Goal: Task Accomplishment & Management: Complete application form

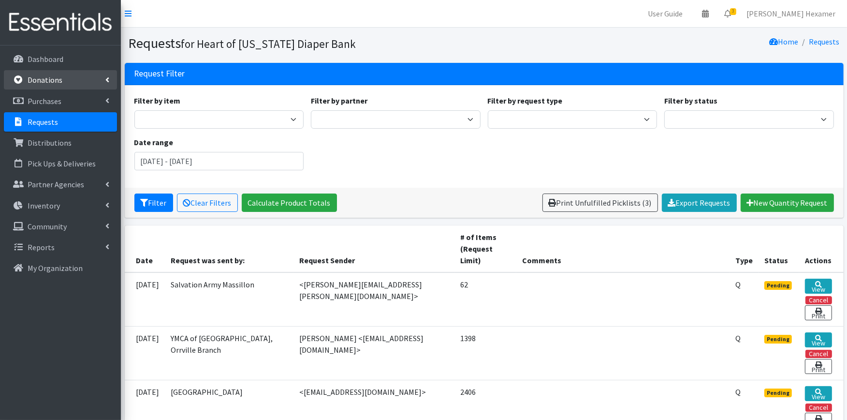
click at [66, 74] on link "Donations" at bounding box center [60, 79] width 113 height 19
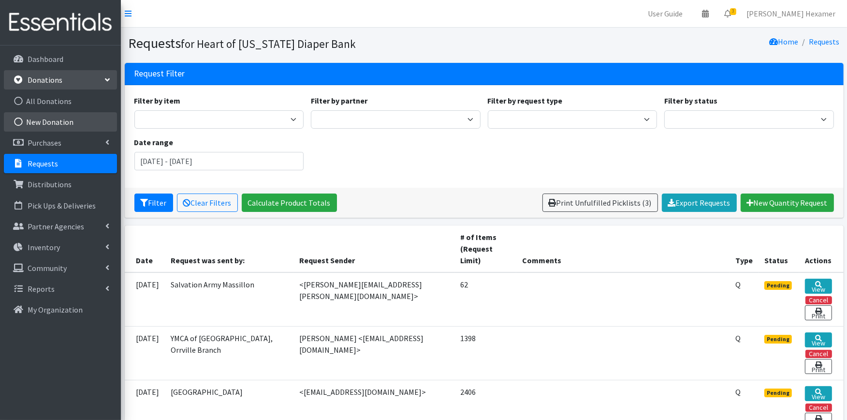
click at [57, 123] on link "New Donation" at bounding box center [60, 121] width 113 height 19
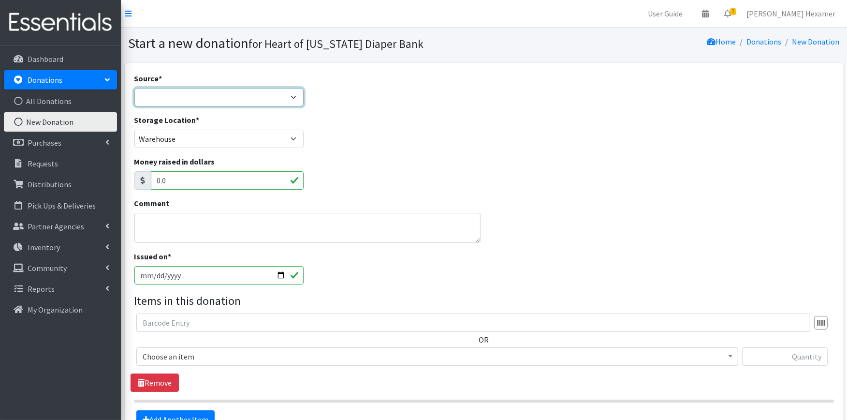
click at [181, 88] on select "Product Drive Manufacturer Donation Site Misc. Donation" at bounding box center [219, 97] width 170 height 18
select select "Donation Site"
click at [134, 88] on select "Product Drive Manufacturer Donation Site Misc. Donation" at bounding box center [219, 97] width 170 height 18
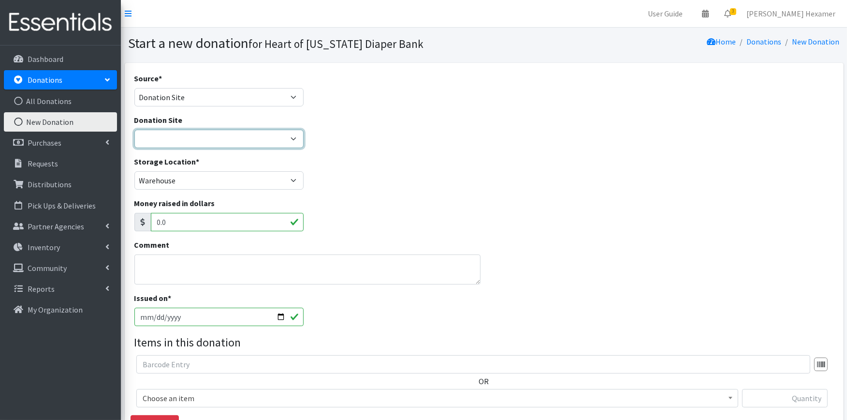
click at [192, 146] on select "2024 Partner Donations Akron Children's Health Center - North Canton Aultman HE…" at bounding box center [219, 139] width 170 height 18
select select "954"
click at [134, 130] on select "2024 Partner Donations Akron Children's Health Center - North Canton Aultman HE…" at bounding box center [219, 139] width 170 height 18
click at [277, 316] on input "2025-09-11" at bounding box center [219, 316] width 170 height 18
type input "2025-09-09"
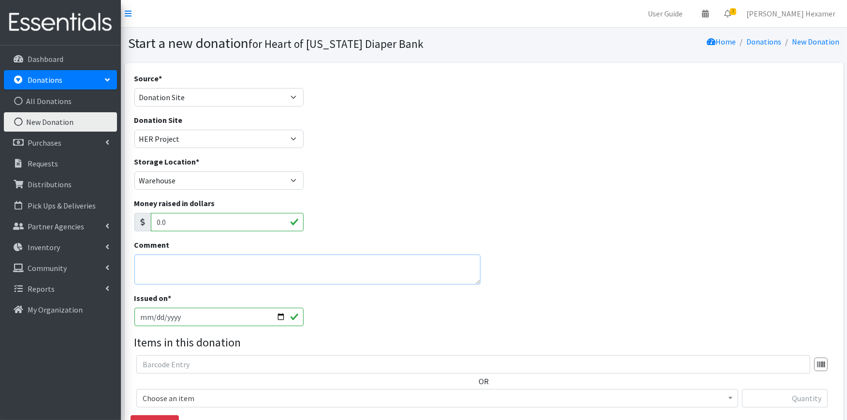
click at [172, 277] on textarea "Comment" at bounding box center [307, 269] width 346 height 30
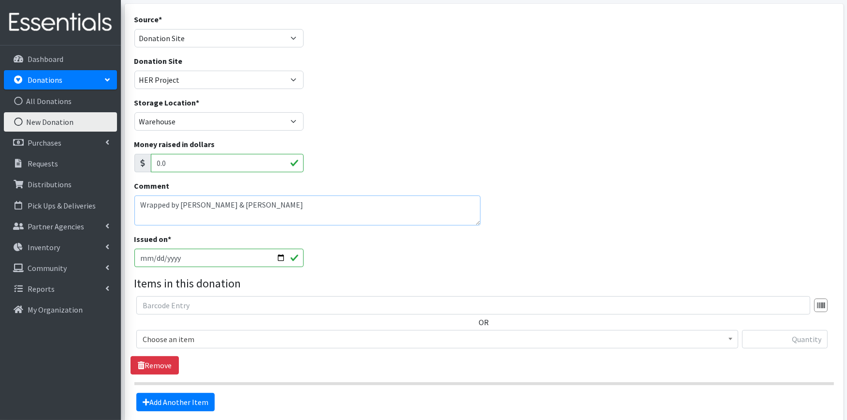
scroll to position [107, 0]
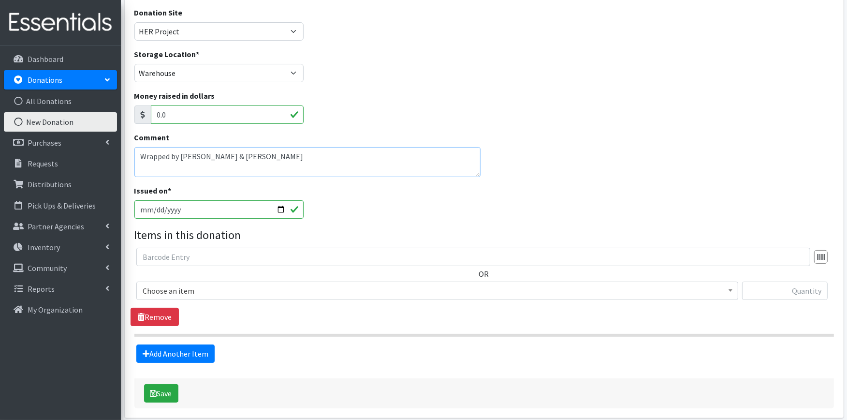
type textarea "Wrapped by Michelle & Ryan Carey"
click at [237, 284] on span "Choose an item" at bounding box center [437, 291] width 589 height 14
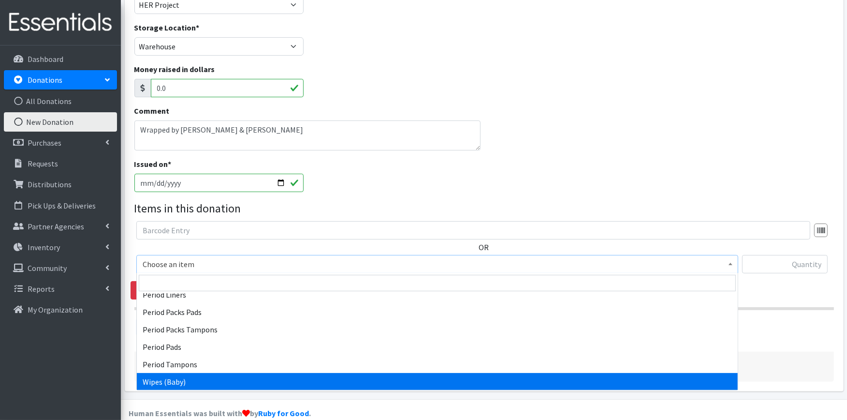
scroll to position [148, 0]
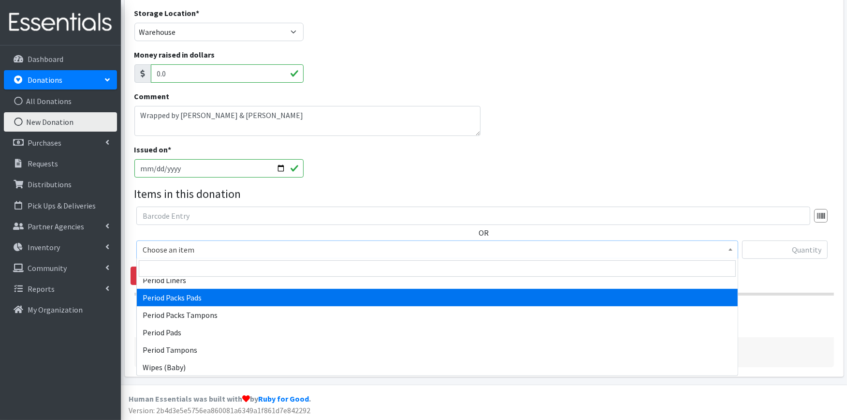
select select "11444"
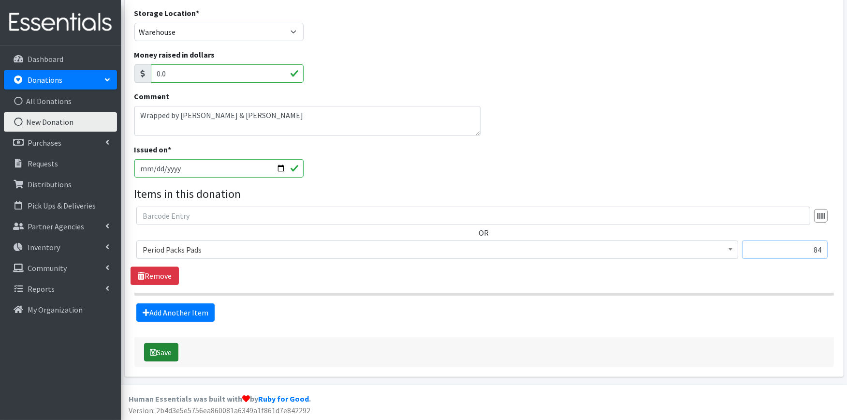
type input "84"
click at [165, 350] on button "Save" at bounding box center [161, 352] width 34 height 18
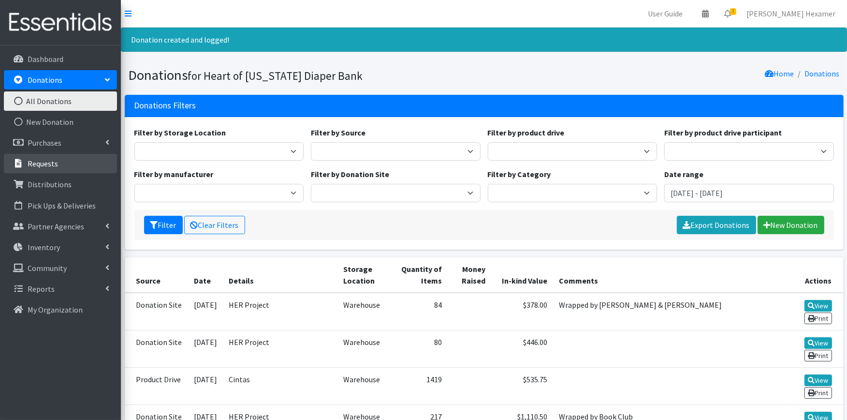
click at [52, 160] on p "Requests" at bounding box center [43, 164] width 30 height 10
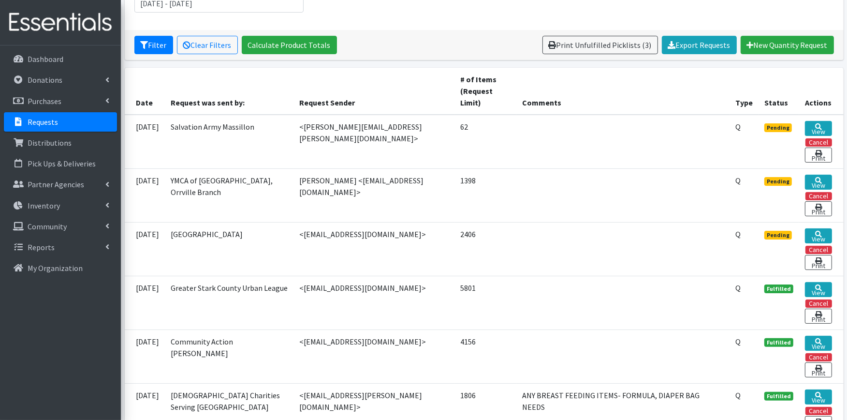
scroll to position [161, 0]
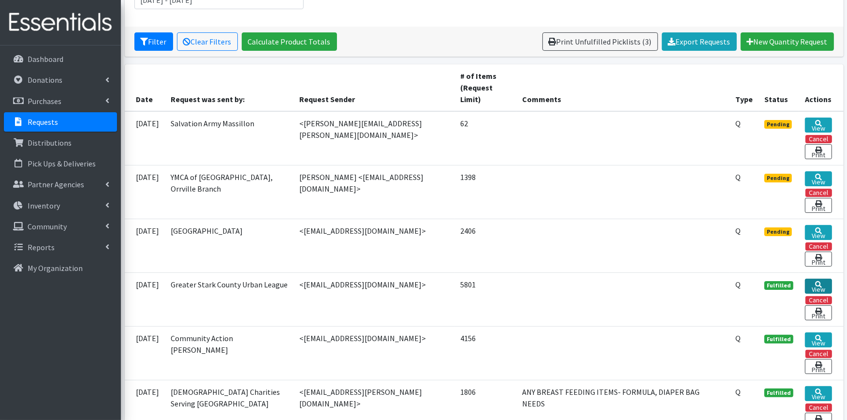
click at [824, 284] on link "View" at bounding box center [818, 285] width 27 height 15
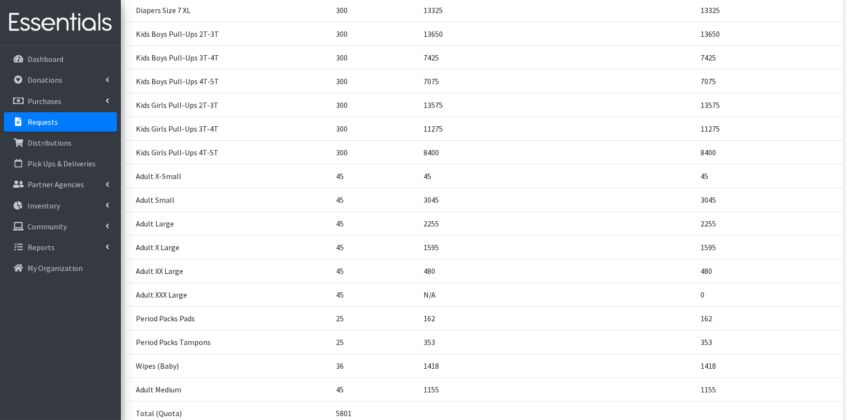
scroll to position [411, 0]
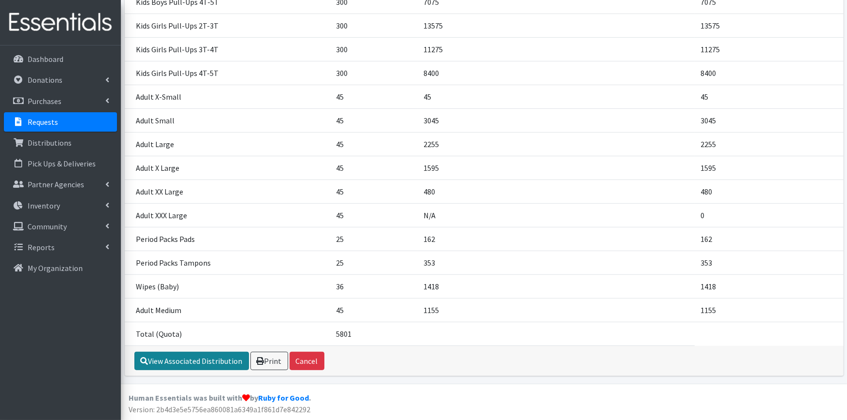
click at [175, 359] on link "View Associated Distribution" at bounding box center [191, 360] width 115 height 18
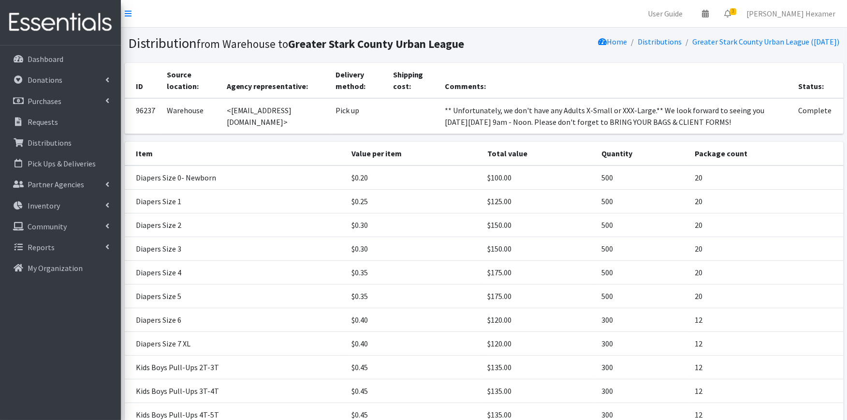
drag, startPoint x: 783, startPoint y: 118, endPoint x: 665, endPoint y: 109, distance: 118.8
click at [665, 109] on td "** Unfortunately, we don't have any Adults X-Small or XXX-Large.** We look forw…" at bounding box center [615, 116] width 353 height 36
copy td "We look forward to seeing you [DATE][DATE] 9am - Noon. Please don't forget to B…"
click at [40, 118] on p "Requests" at bounding box center [43, 122] width 30 height 10
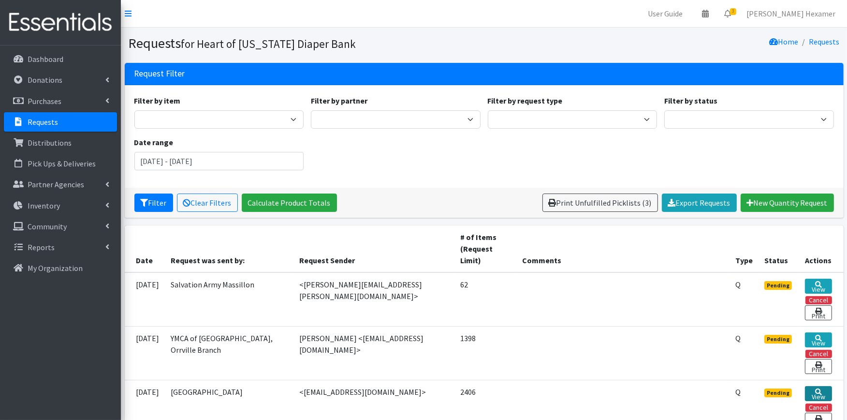
drag, startPoint x: 822, startPoint y: 392, endPoint x: 813, endPoint y: 386, distance: 10.9
click at [822, 390] on link "View" at bounding box center [818, 393] width 27 height 15
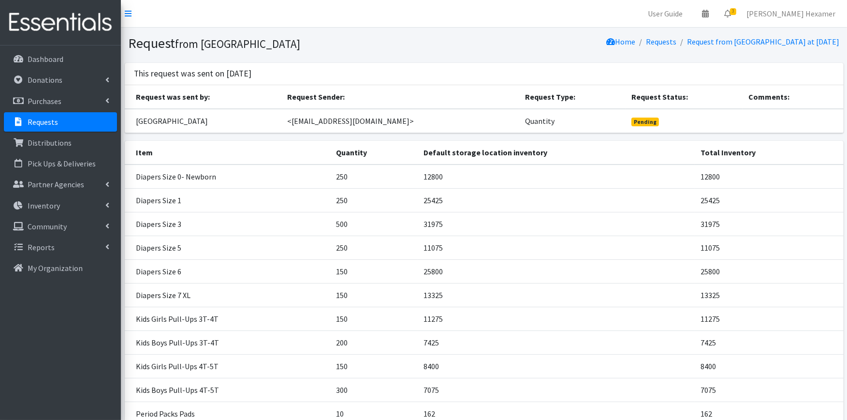
scroll to position [150, 0]
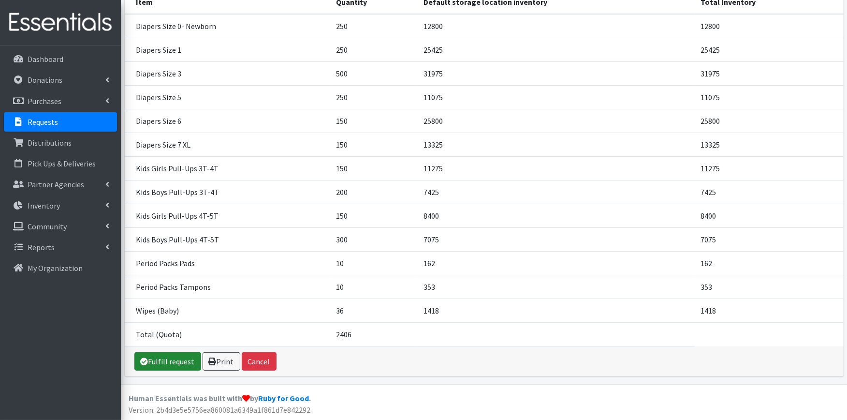
click at [183, 360] on link "Fulfill request" at bounding box center [167, 361] width 67 height 18
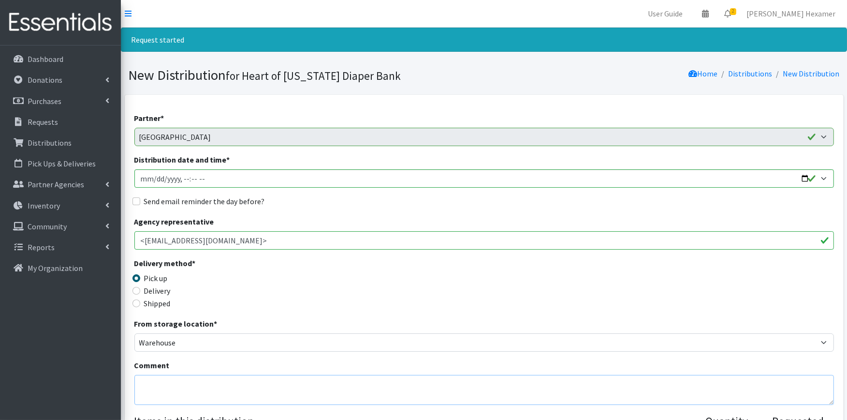
click at [293, 383] on textarea "Comment" at bounding box center [483, 390] width 699 height 30
paste textarea "We look forward to seeing you [DATE][DATE] 9am - Noon. Please don't forget to B…"
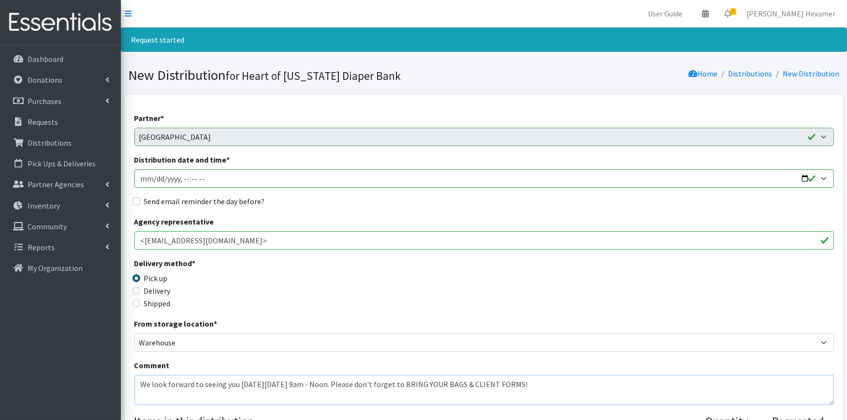
type textarea "We look forward to seeing you [DATE][DATE] 9am - Noon. Please don't forget to B…"
click at [803, 178] on input "Distribution date and time *" at bounding box center [483, 178] width 699 height 18
type input "2025-09-23T09:00"
click at [384, 205] on div "Send email reminder the day before?" at bounding box center [483, 201] width 699 height 12
click at [136, 201] on input "Send email reminder the day before?" at bounding box center [136, 201] width 8 height 8
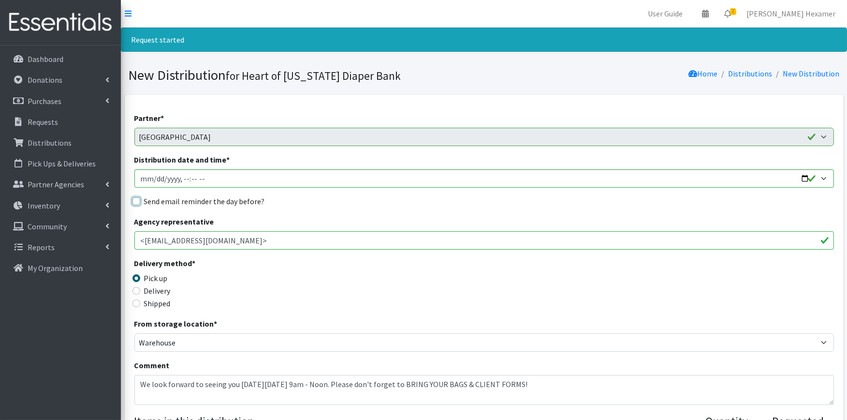
checkbox input "true"
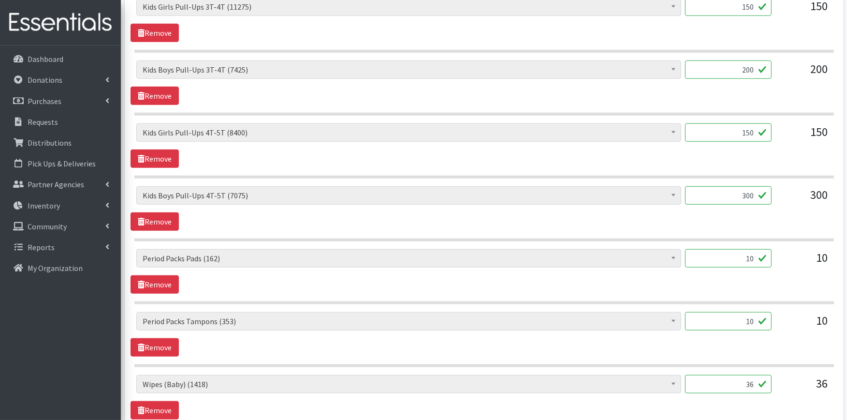
scroll to position [967, 0]
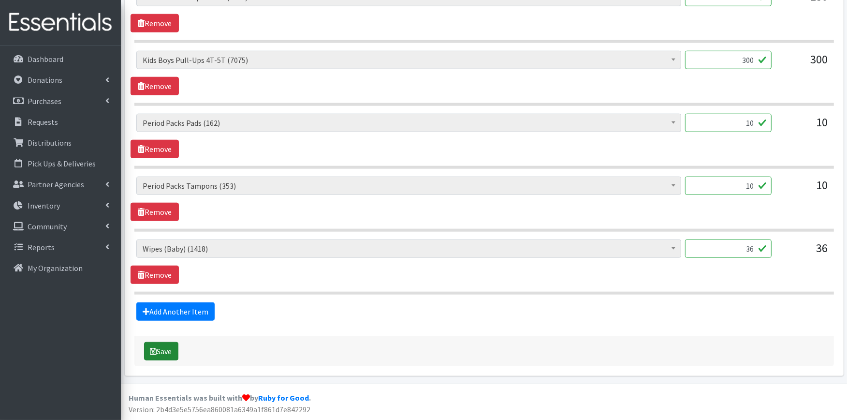
click at [166, 350] on button "Save" at bounding box center [161, 351] width 34 height 18
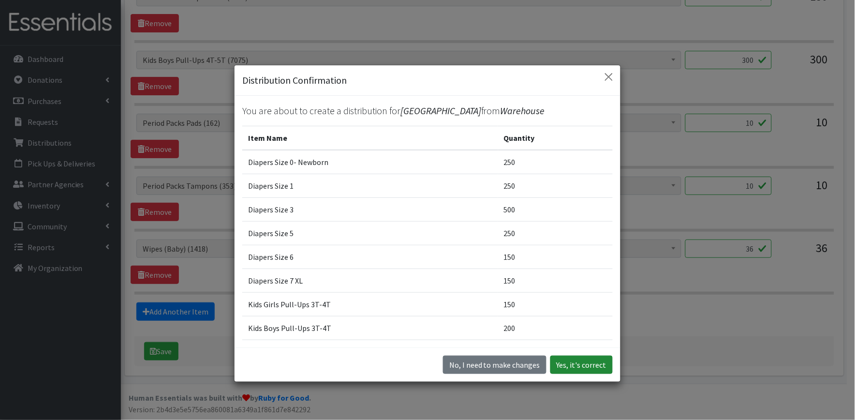
click at [566, 364] on button "Yes, it's correct" at bounding box center [581, 364] width 62 height 18
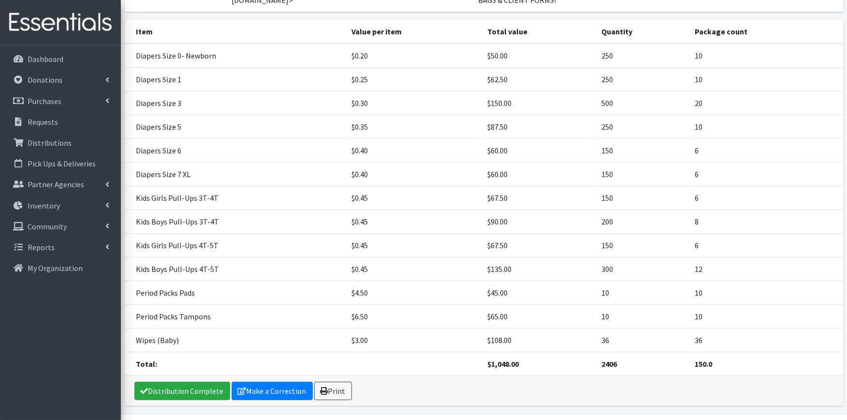
scroll to position [226, 0]
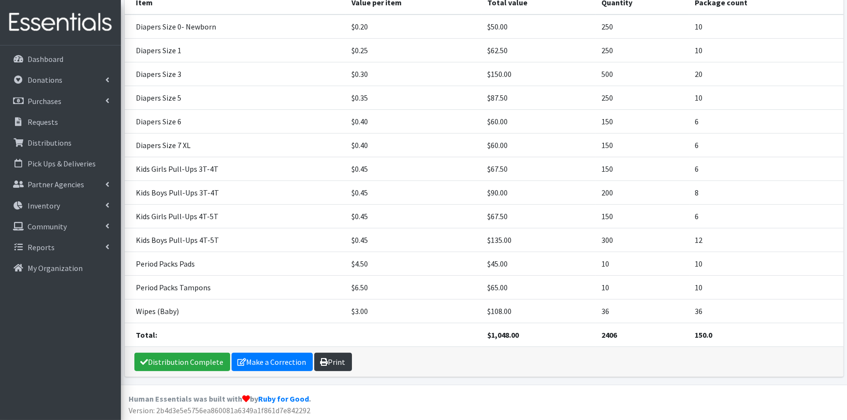
click at [324, 365] on link "Print" at bounding box center [333, 361] width 38 height 18
click at [160, 358] on link "Distribution Complete" at bounding box center [182, 361] width 96 height 18
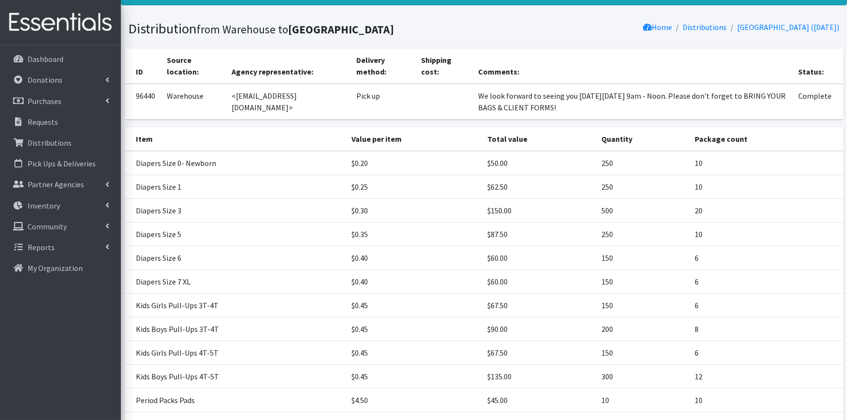
scroll to position [0, 0]
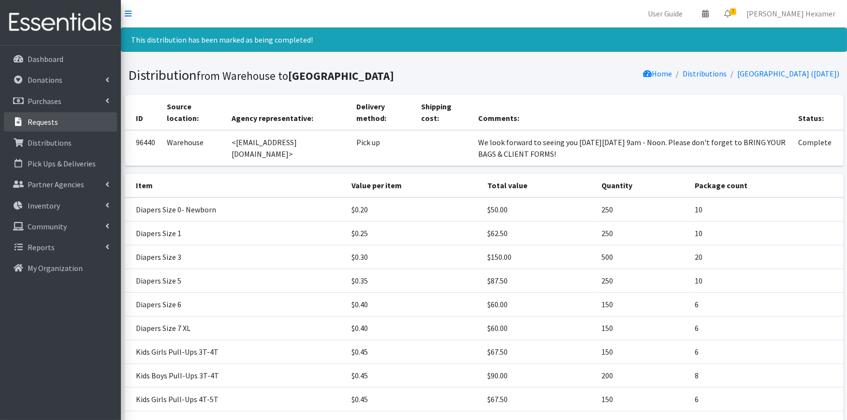
click at [55, 122] on p "Requests" at bounding box center [43, 122] width 30 height 10
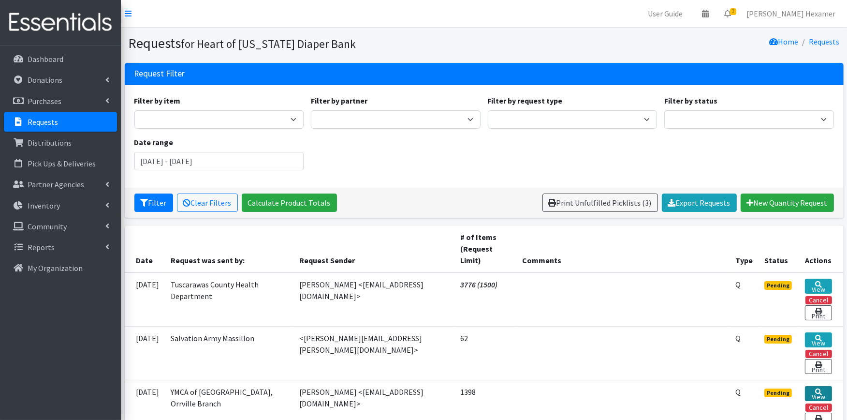
click at [807, 390] on link "View" at bounding box center [818, 393] width 27 height 15
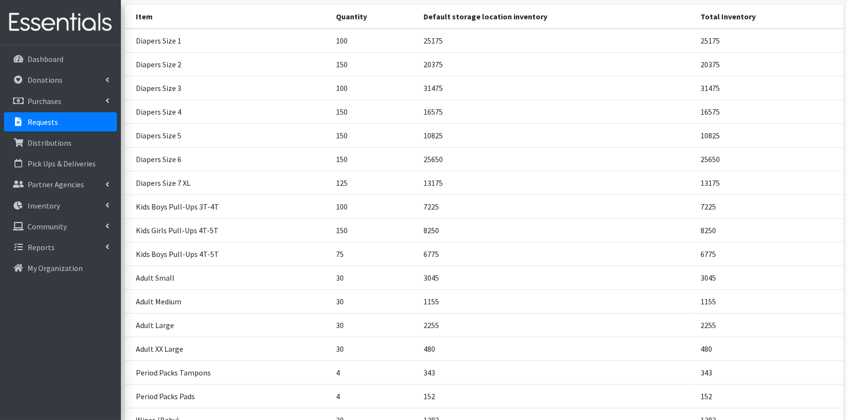
scroll to position [245, 0]
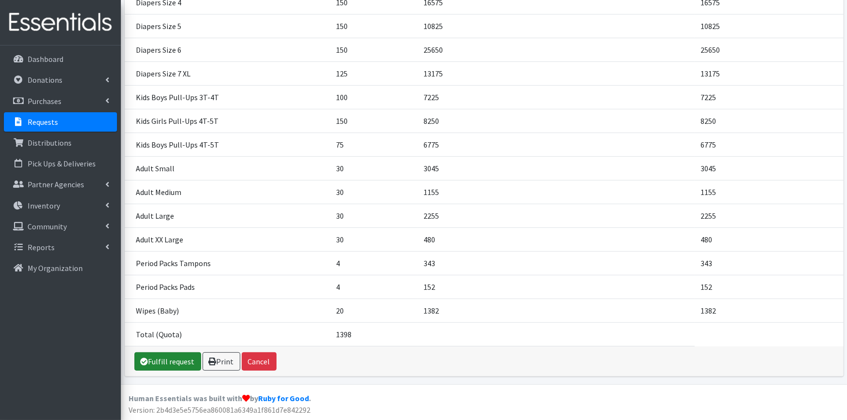
click at [173, 353] on link "Fulfill request" at bounding box center [167, 361] width 67 height 18
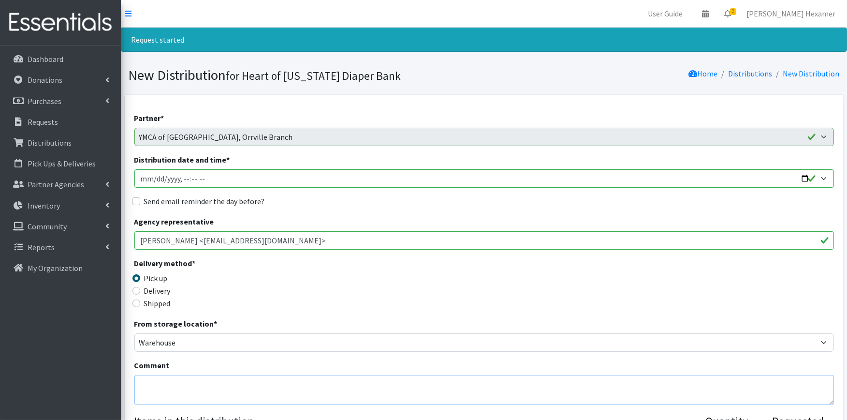
click at [250, 390] on textarea "Comment" at bounding box center [483, 390] width 699 height 30
paste textarea "We look forward to seeing you [DATE][DATE] 9am - Noon. Please don't forget to B…"
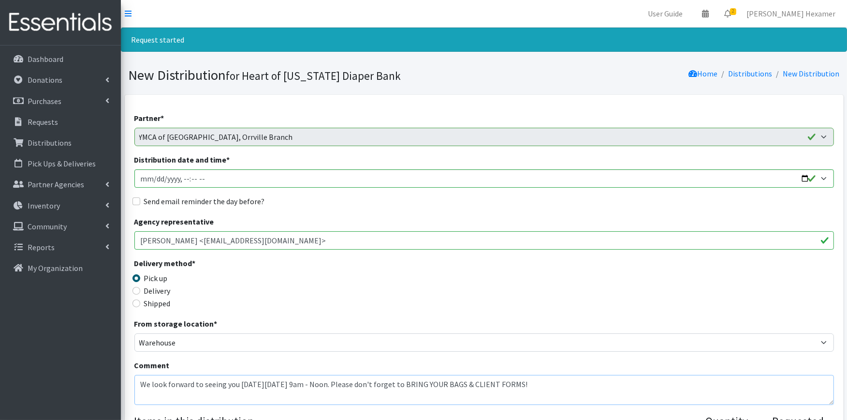
type textarea "We look forward to seeing you [DATE][DATE] 9am - Noon. Please don't forget to B…"
click at [807, 179] on input "Distribution date and time *" at bounding box center [483, 178] width 699 height 18
type input "[DATE]T09:00"
click at [412, 204] on div "Send email reminder the day before?" at bounding box center [483, 201] width 699 height 12
click at [175, 199] on label "Send email reminder the day before?" at bounding box center [204, 201] width 121 height 12
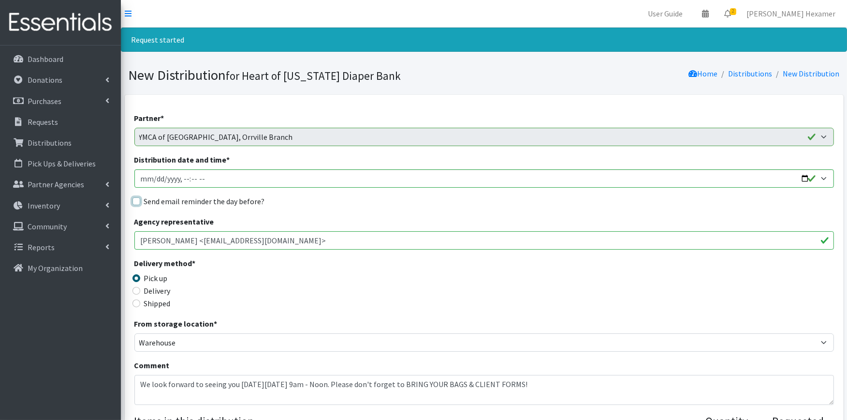
click at [140, 199] on input "Send email reminder the day before?" at bounding box center [136, 201] width 8 height 8
checkbox input "true"
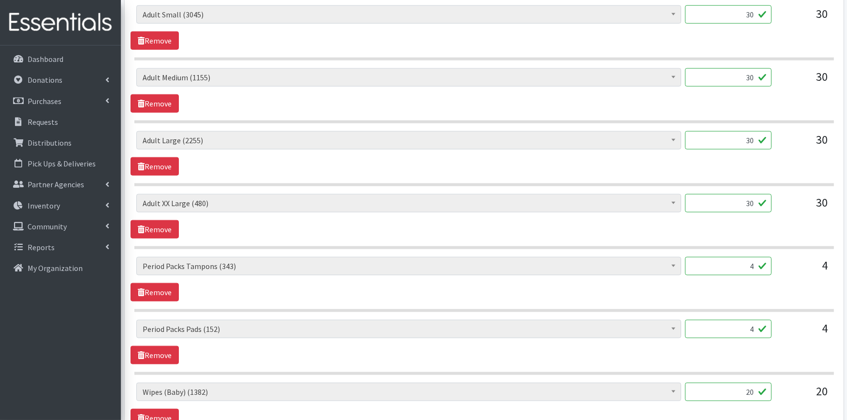
scroll to position [1219, 0]
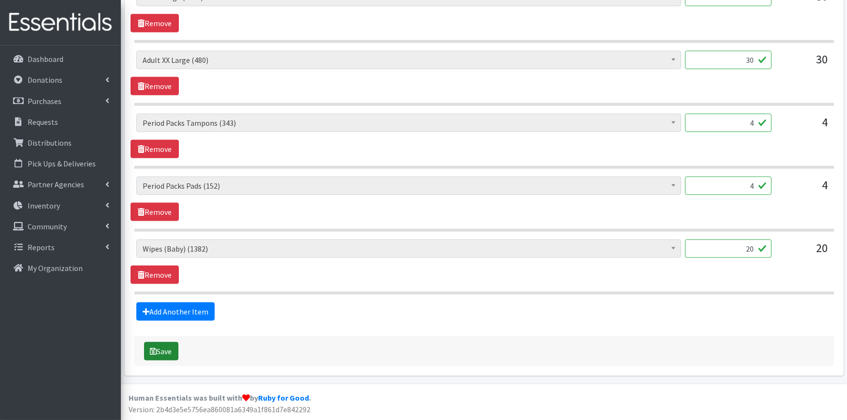
click at [163, 355] on button "Save" at bounding box center [161, 351] width 34 height 18
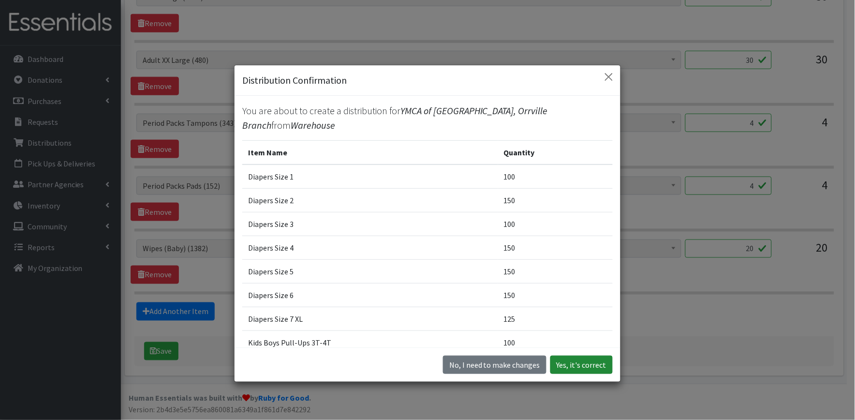
click at [570, 367] on button "Yes, it's correct" at bounding box center [581, 364] width 62 height 18
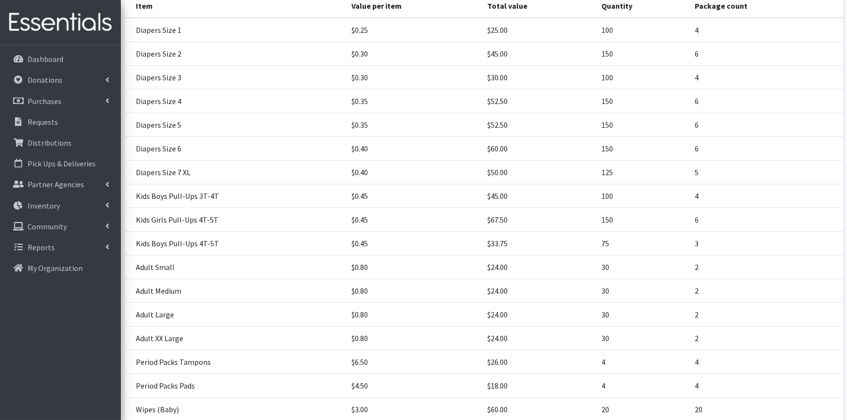
scroll to position [338, 0]
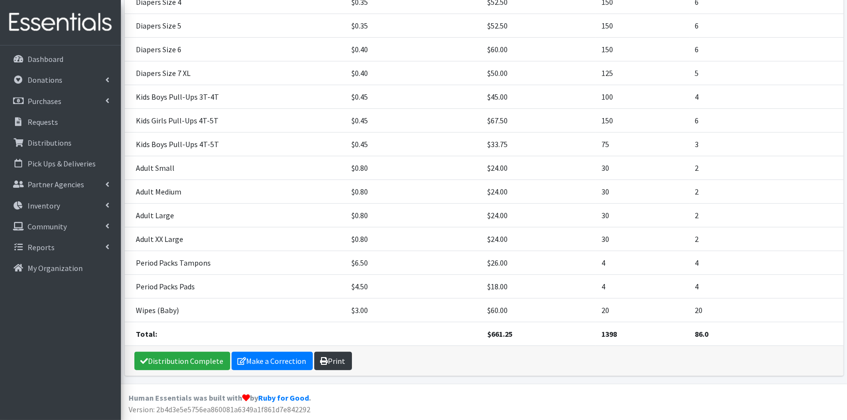
click at [323, 364] on icon at bounding box center [324, 361] width 8 height 8
click at [199, 360] on link "Distribution Complete" at bounding box center [182, 360] width 96 height 18
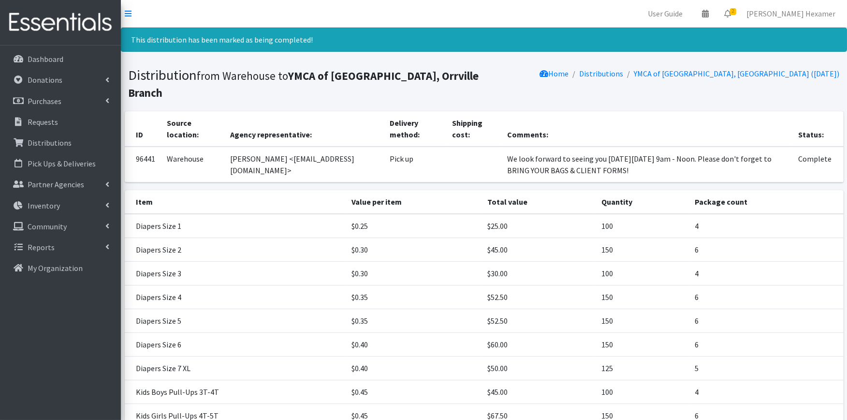
scroll to position [295, 0]
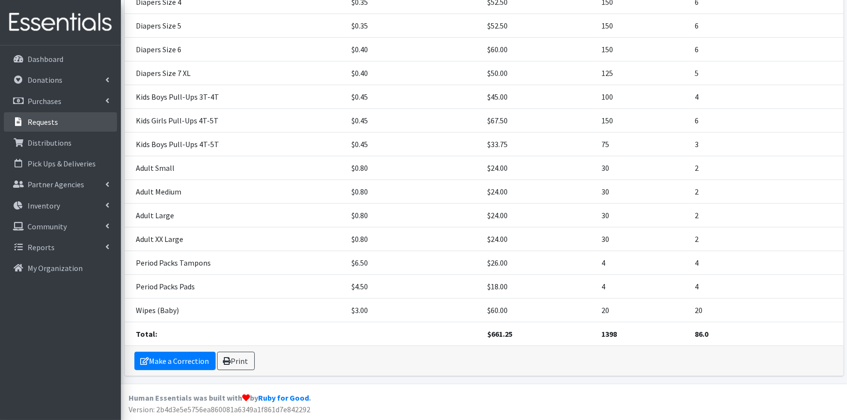
click at [54, 122] on p "Requests" at bounding box center [43, 122] width 30 height 10
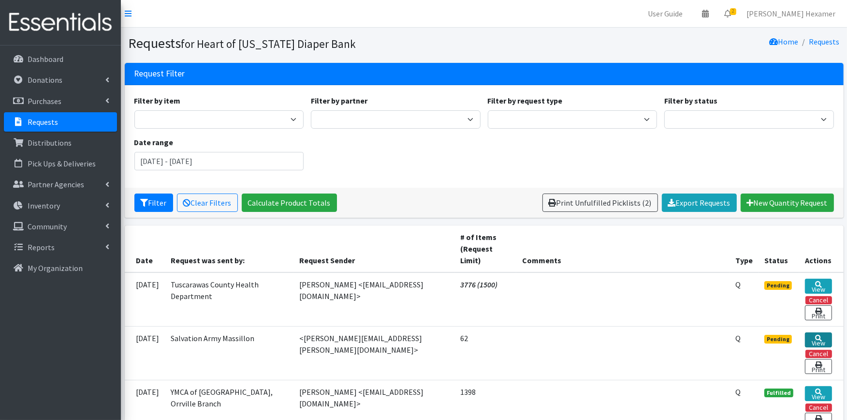
click at [813, 337] on link "View" at bounding box center [818, 339] width 27 height 15
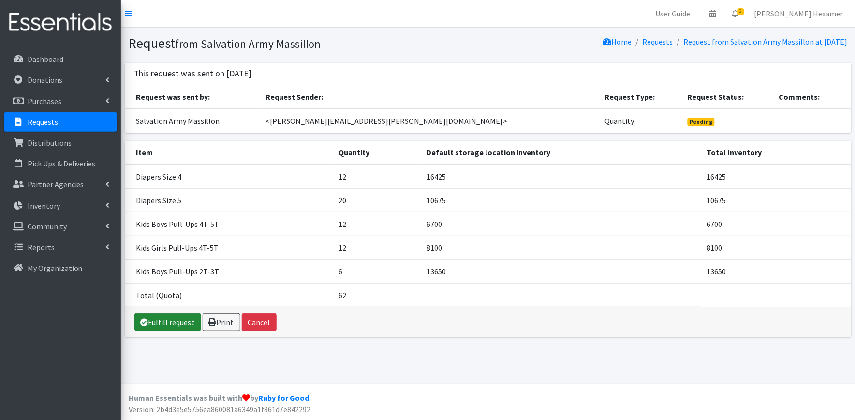
click at [157, 321] on link "Fulfill request" at bounding box center [167, 322] width 67 height 18
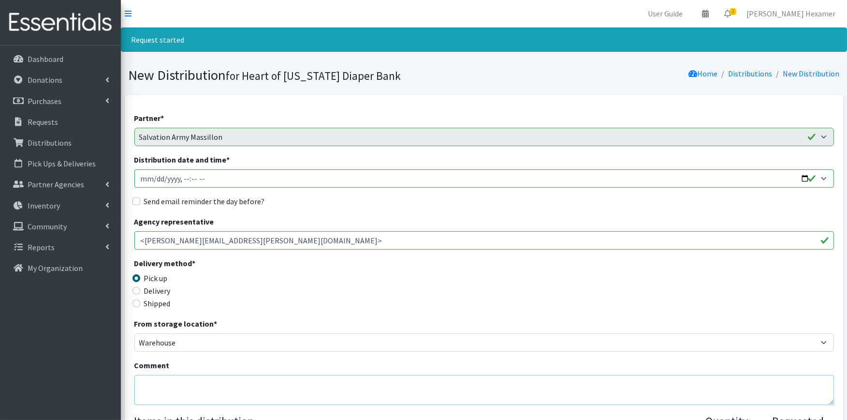
click at [143, 385] on textarea "Comment" at bounding box center [483, 390] width 699 height 30
paste textarea "We look forward to seeing you on Tuesday, September 23 from 9am - Noon. Please …"
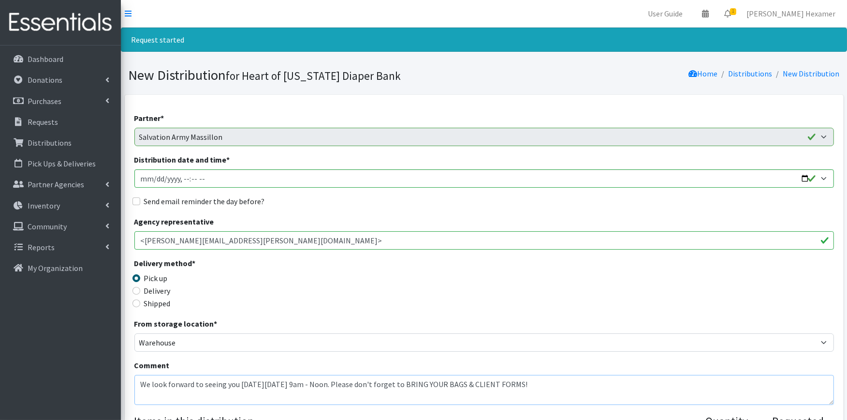
type textarea "We look forward to seeing you on Tuesday, September 23 from 9am - Noon. Please …"
click at [806, 177] on input "Distribution date and time *" at bounding box center [483, 178] width 699 height 18
type input "2025-09-23T09:00"
click at [377, 200] on div "Send email reminder the day before?" at bounding box center [483, 201] width 699 height 12
click at [173, 203] on label "Send email reminder the day before?" at bounding box center [204, 201] width 121 height 12
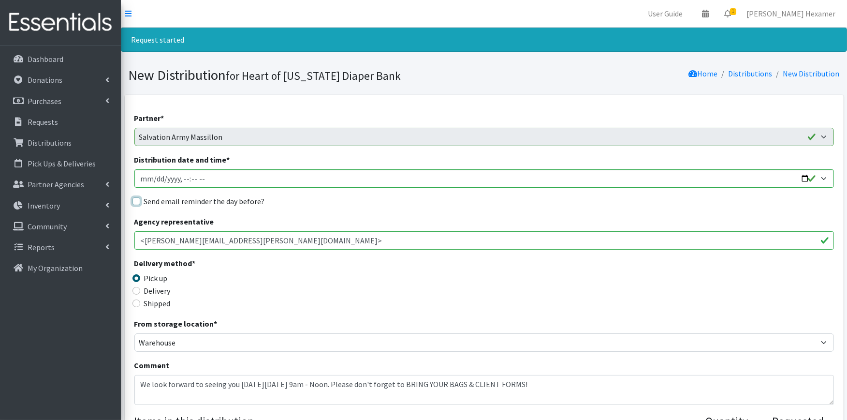
click at [140, 203] on input "Send email reminder the day before?" at bounding box center [136, 201] width 8 height 8
checkbox input "true"
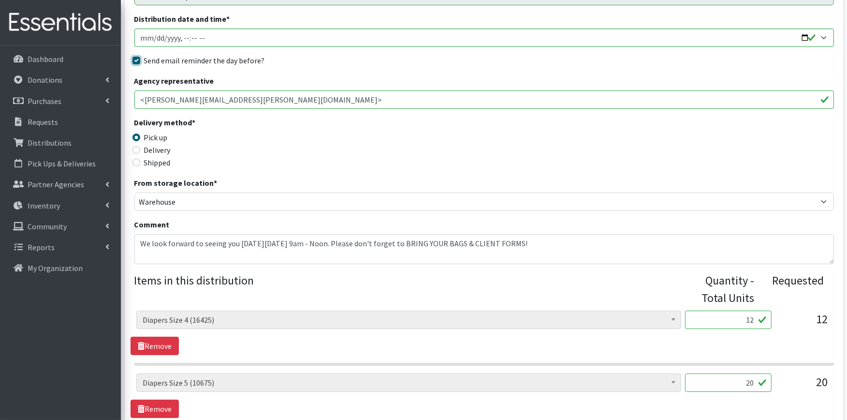
scroll to position [161, 0]
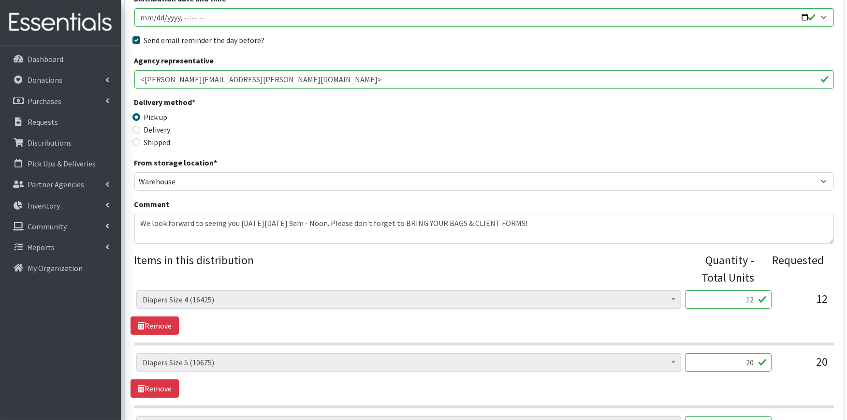
drag, startPoint x: 733, startPoint y: 302, endPoint x: 771, endPoint y: 295, distance: 38.8
click at [771, 295] on input "12" at bounding box center [728, 299] width 87 height 18
type input "300"
type input "500"
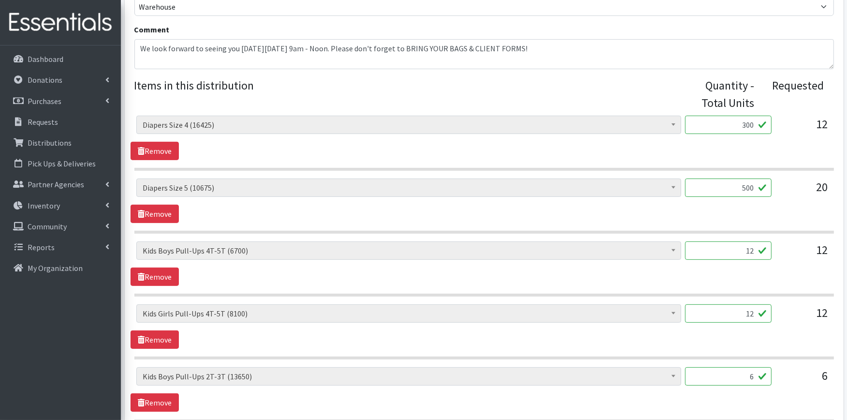
scroll to position [376, 0]
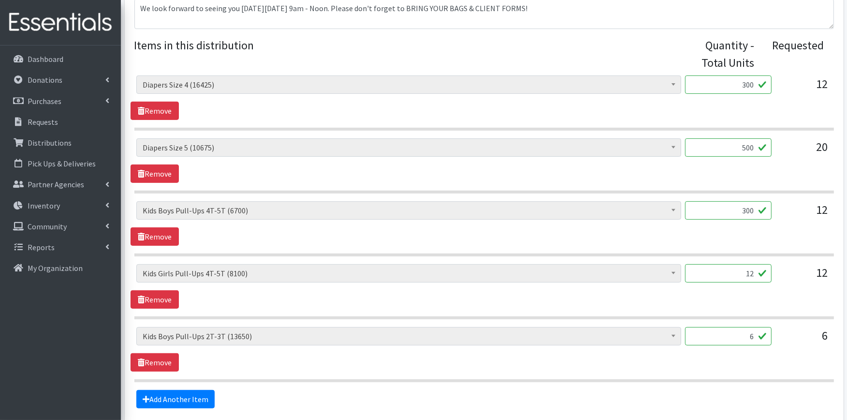
type input "300"
type input "150"
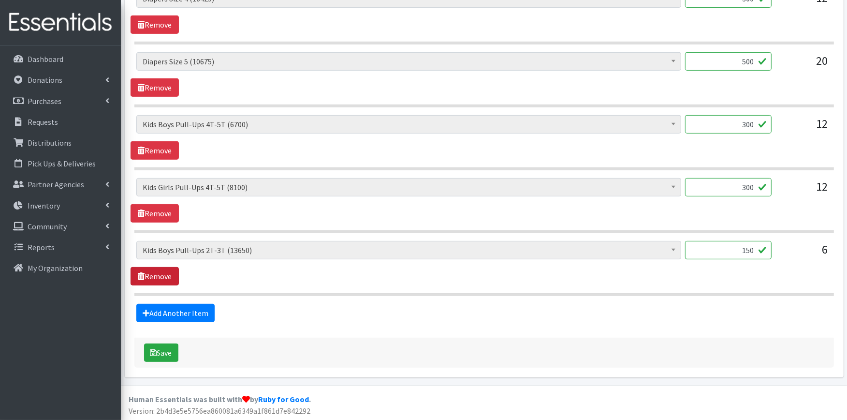
scroll to position [463, 0]
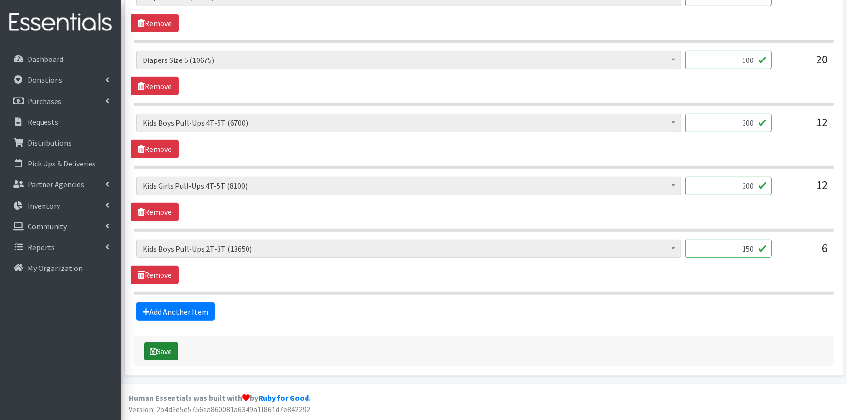
click at [152, 356] on button "Save" at bounding box center [161, 351] width 34 height 18
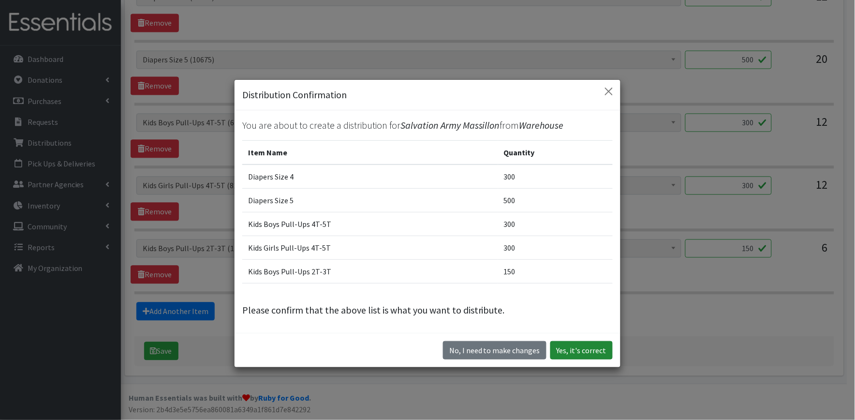
click at [572, 349] on button "Yes, it's correct" at bounding box center [581, 350] width 62 height 18
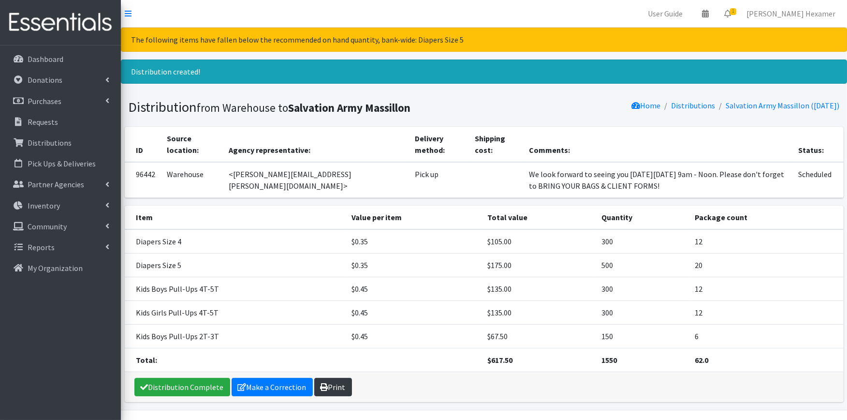
click at [336, 382] on link "Print" at bounding box center [333, 387] width 38 height 18
click at [217, 385] on link "Distribution Complete" at bounding box center [182, 387] width 96 height 18
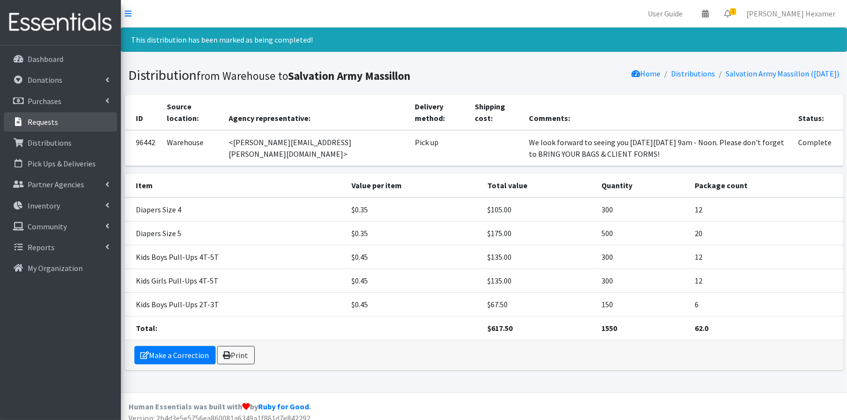
click at [73, 121] on link "Requests" at bounding box center [60, 121] width 113 height 19
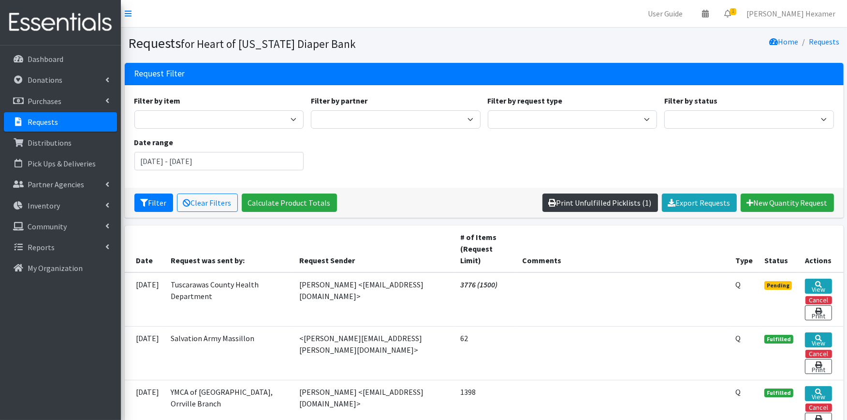
click at [584, 199] on link "Print Unfulfilled Picklists (1)" at bounding box center [600, 202] width 116 height 18
